Goal: Check status

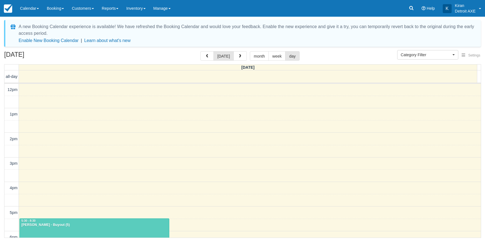
select select
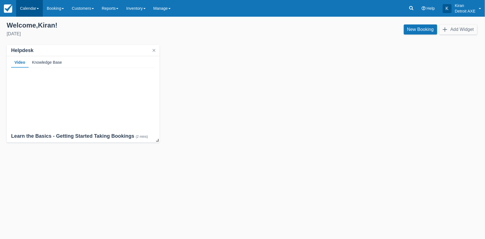
click at [38, 11] on link "Calendar" at bounding box center [29, 8] width 27 height 17
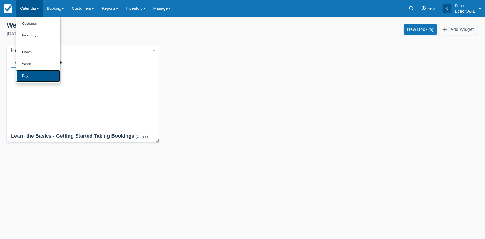
click at [43, 76] on link "Day" at bounding box center [38, 76] width 44 height 12
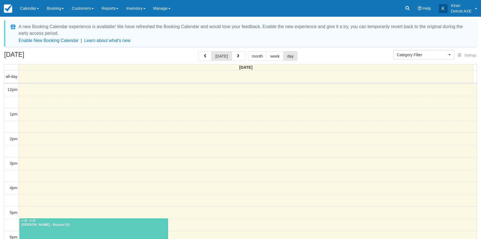
select select
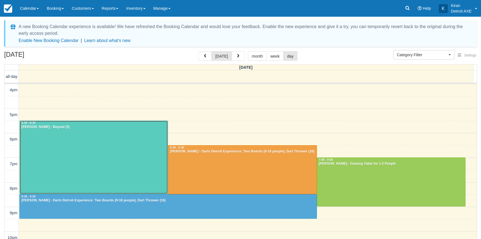
click at [101, 143] on div at bounding box center [94, 157] width 148 height 73
